Goal: Check status: Check status

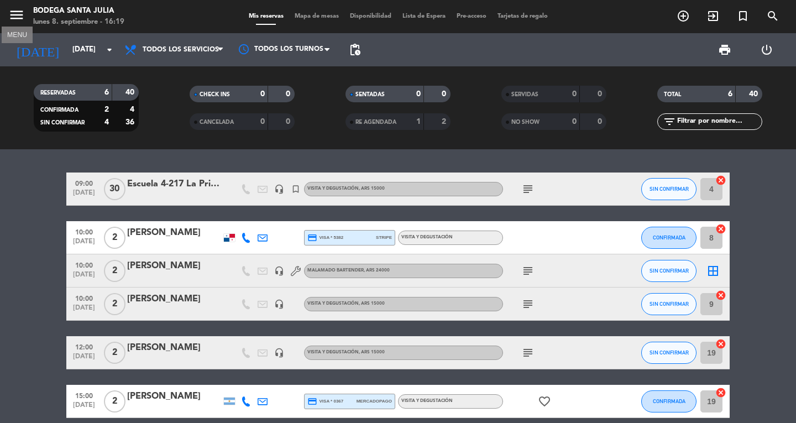
click at [18, 13] on icon "menu" at bounding box center [16, 15] width 17 height 17
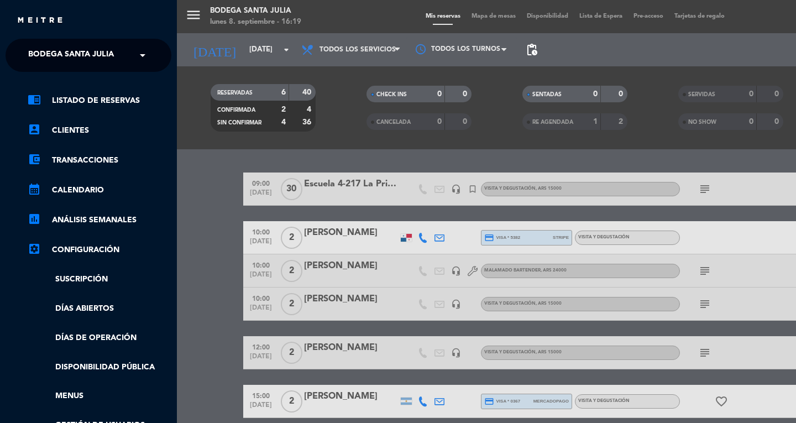
click at [157, 59] on ng-select "× Bodega Santa [PERSON_NAME] ×" at bounding box center [89, 55] width 166 height 33
click at [139, 58] on span at bounding box center [145, 55] width 19 height 23
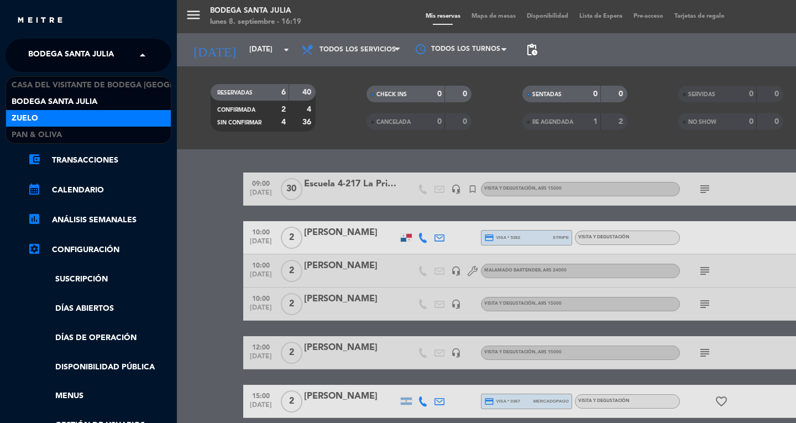
click at [90, 117] on div "Zuelo" at bounding box center [88, 118] width 165 height 17
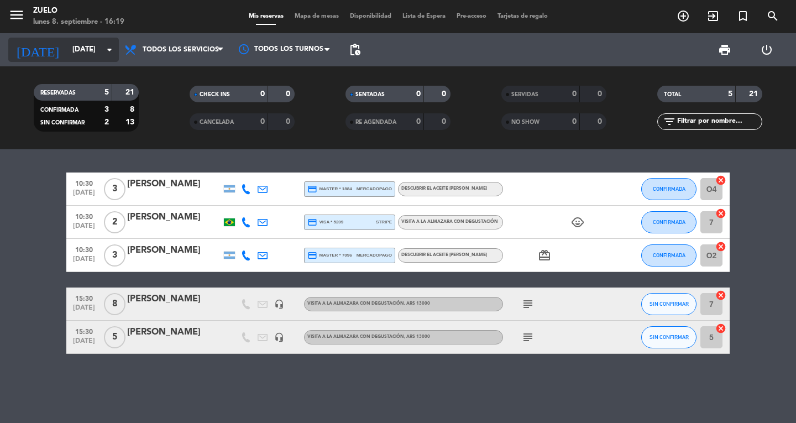
click at [113, 57] on input "[DATE]" at bounding box center [115, 50] width 97 height 20
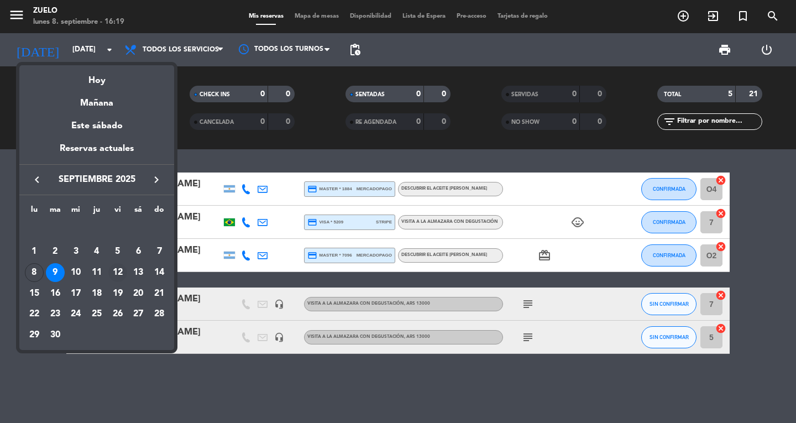
click at [118, 267] on div "12" at bounding box center [117, 272] width 19 height 19
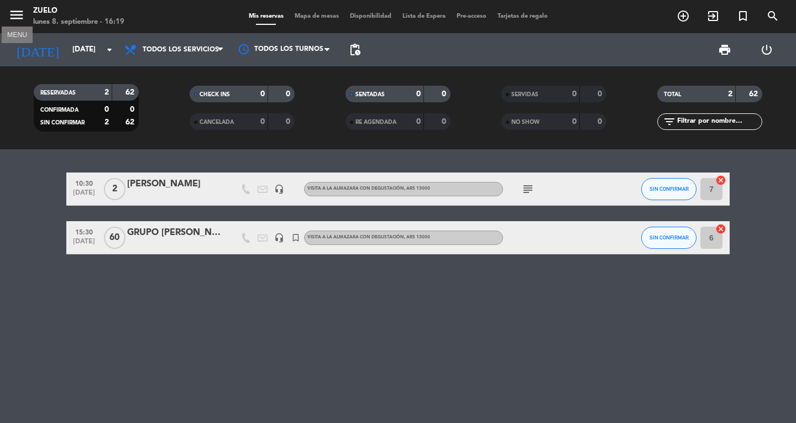
click at [22, 15] on icon "menu" at bounding box center [16, 15] width 17 height 17
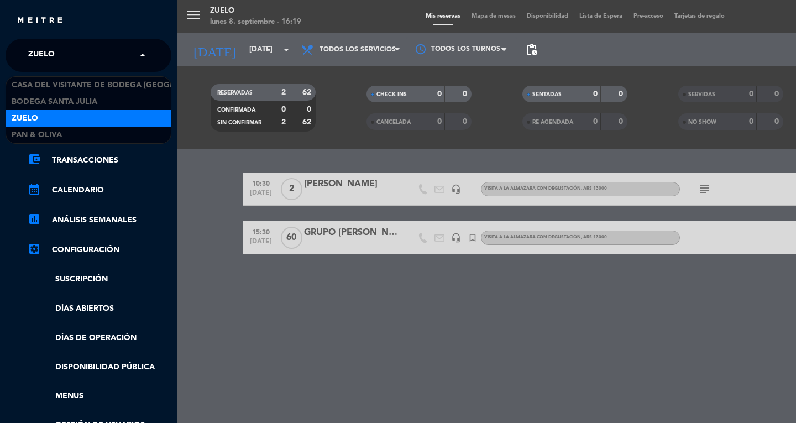
click at [142, 55] on span at bounding box center [145, 55] width 19 height 23
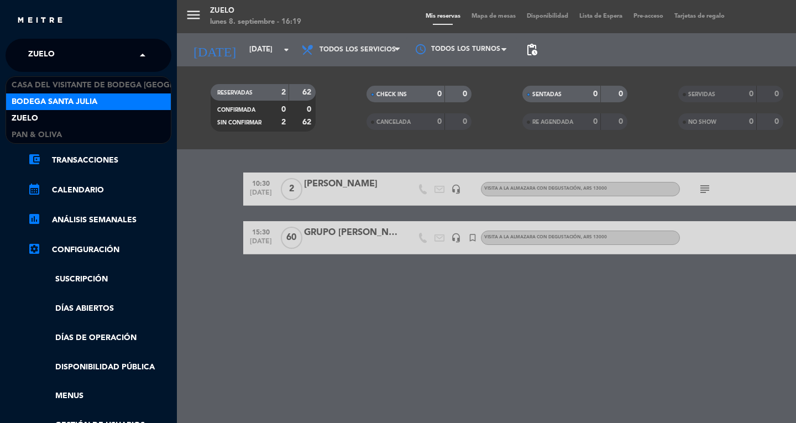
click at [118, 97] on div "Bodega Santa Julia" at bounding box center [88, 101] width 165 height 17
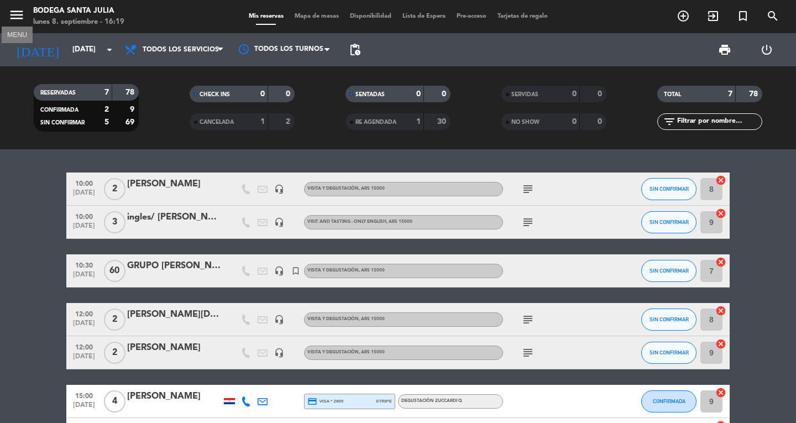
click at [15, 7] on icon "menu" at bounding box center [16, 15] width 17 height 17
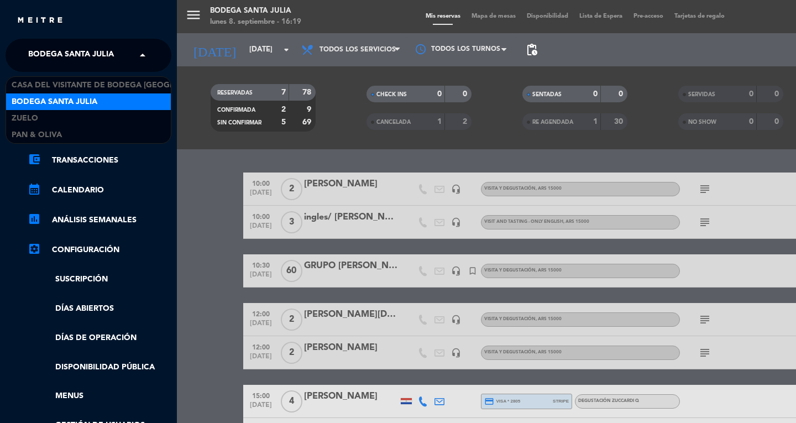
click at [148, 58] on span at bounding box center [145, 55] width 19 height 23
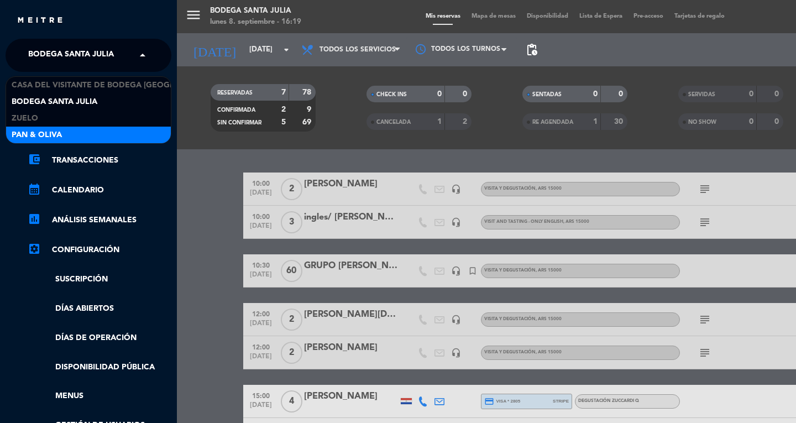
click at [77, 127] on div "Pan & Oliva" at bounding box center [88, 135] width 165 height 17
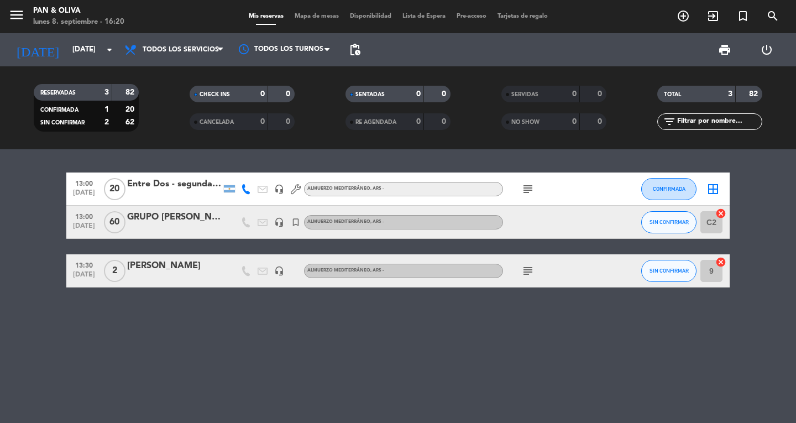
click at [529, 185] on icon "subject" at bounding box center [527, 188] width 13 height 13
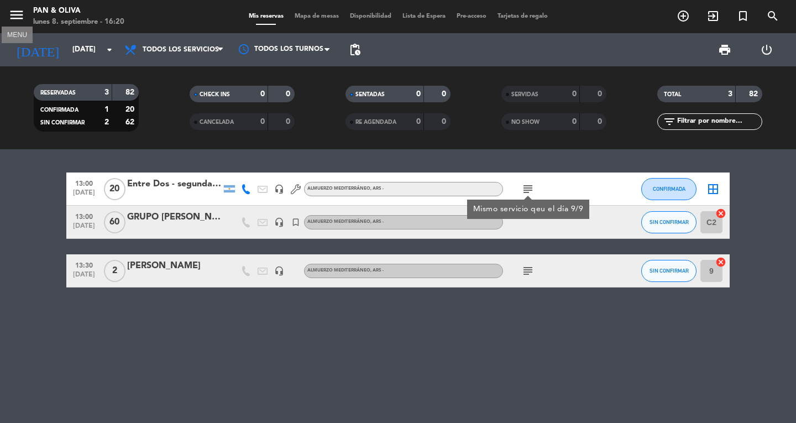
click at [17, 12] on icon "menu" at bounding box center [16, 15] width 17 height 17
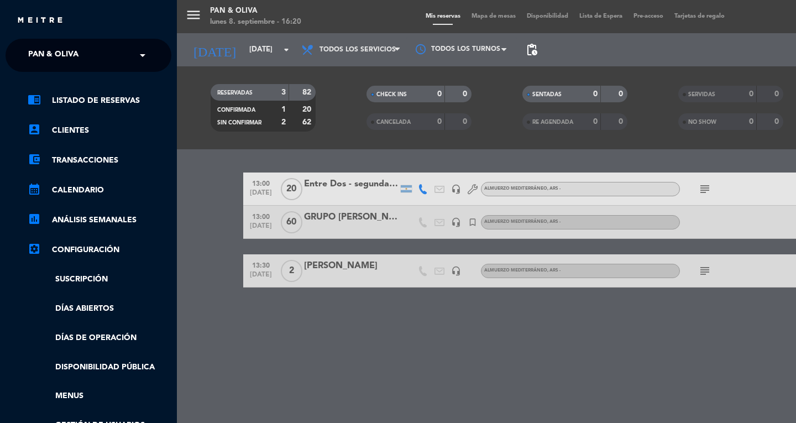
click at [287, 50] on div "menu Pan & Oliva [DATE] 8. septiembre - 16:20 Mis reservas Mapa de mesas Dispon…" at bounding box center [575, 211] width 796 height 423
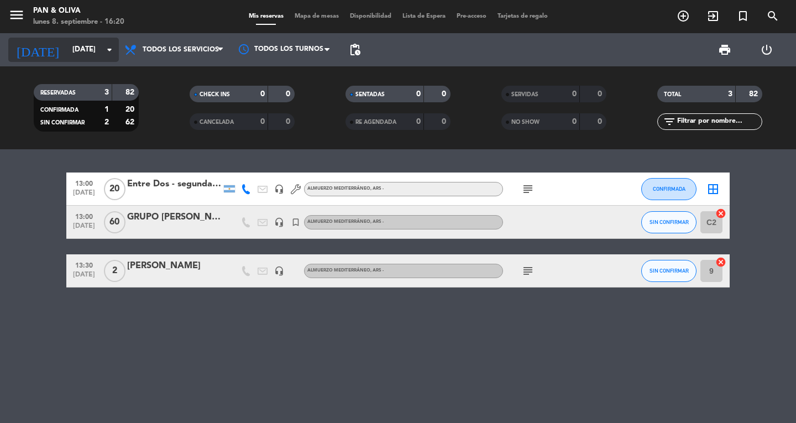
click at [106, 43] on icon "arrow_drop_down" at bounding box center [109, 49] width 13 height 13
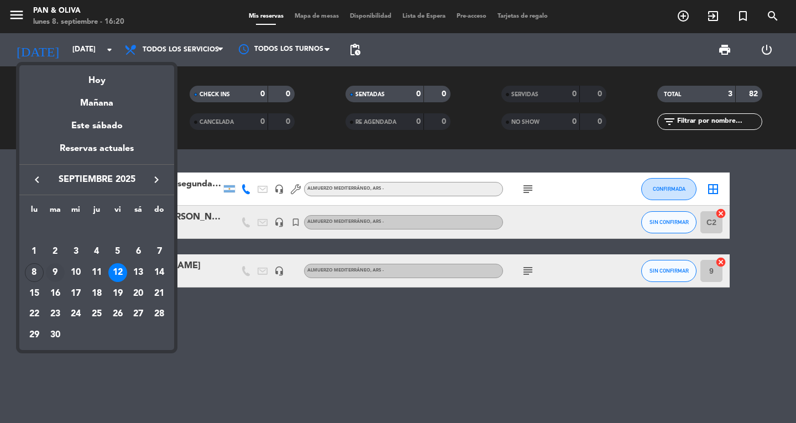
click at [58, 273] on div "9" at bounding box center [55, 272] width 19 height 19
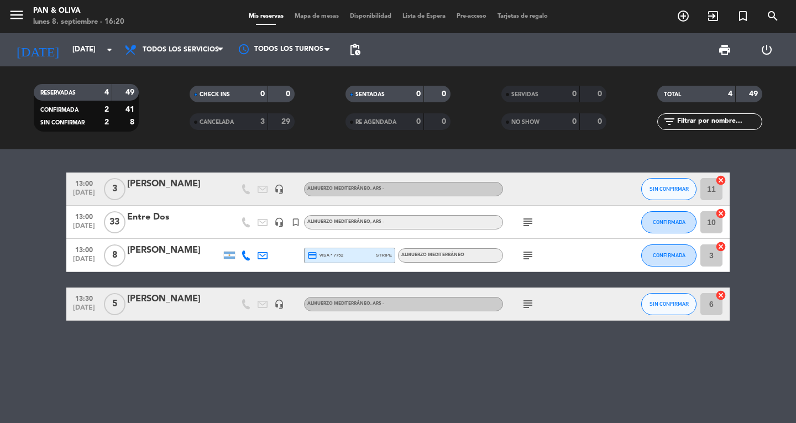
click at [529, 223] on icon "subject" at bounding box center [527, 222] width 13 height 13
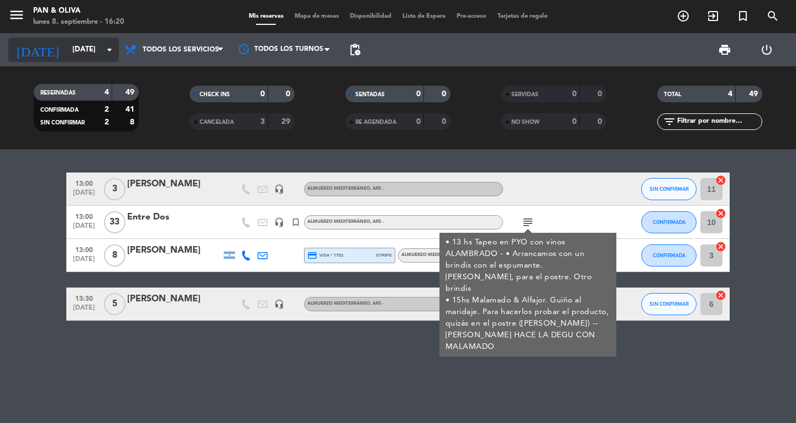
click at [107, 48] on icon "arrow_drop_down" at bounding box center [109, 49] width 13 height 13
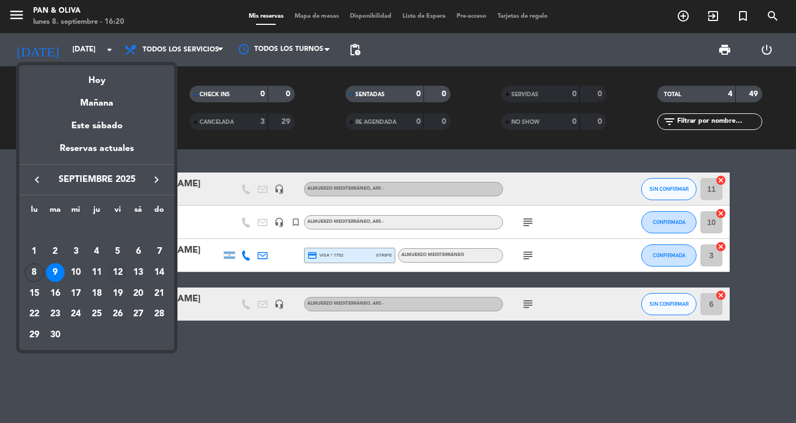
click at [118, 270] on div "12" at bounding box center [117, 272] width 19 height 19
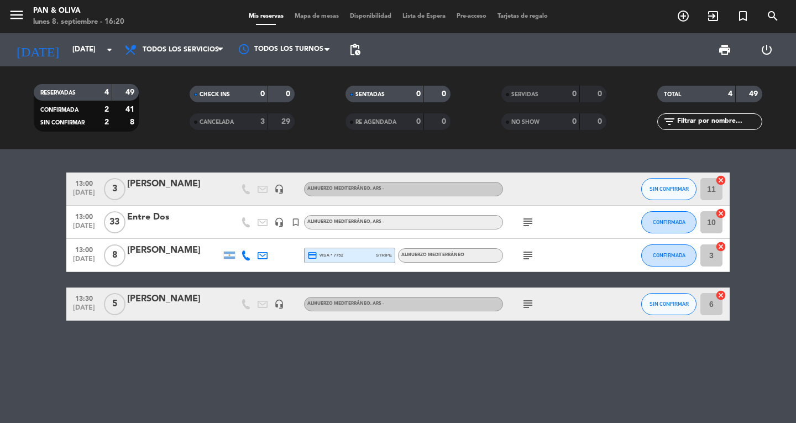
type input "[DATE]"
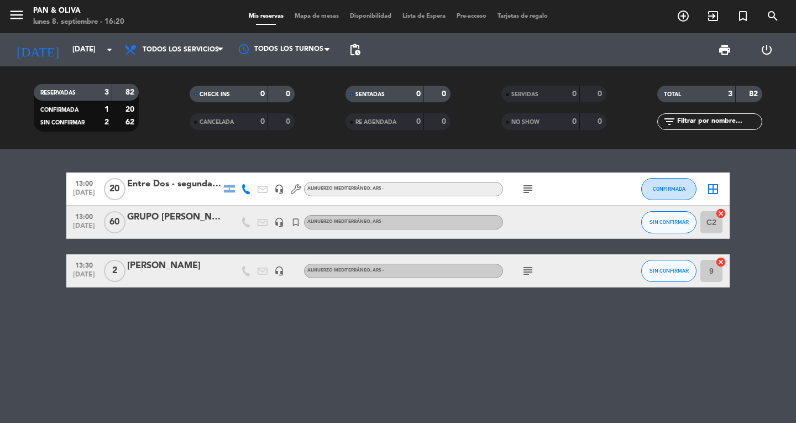
click at [186, 220] on div "GRUPO [PERSON_NAME]" at bounding box center [174, 217] width 94 height 14
